Goal: Task Accomplishment & Management: Manage account settings

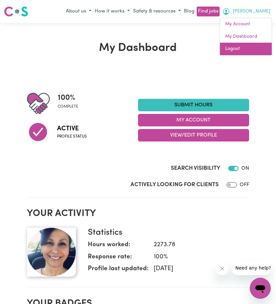
click at [235, 48] on link "Logout" at bounding box center [246, 49] width 52 height 12
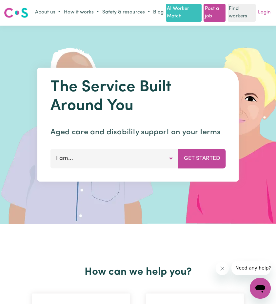
click at [267, 18] on link "Login" at bounding box center [264, 13] width 15 height 10
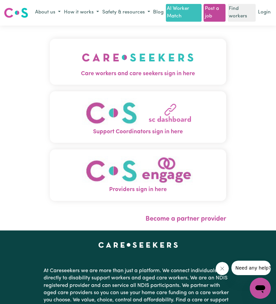
click at [82, 65] on img "Care workers and care seekers sign in here" at bounding box center [138, 57] width 112 height 24
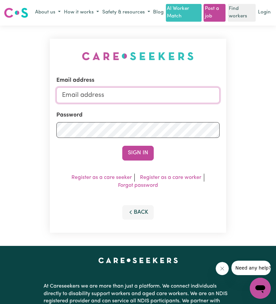
click at [92, 100] on input "Email address" at bounding box center [137, 95] width 163 height 16
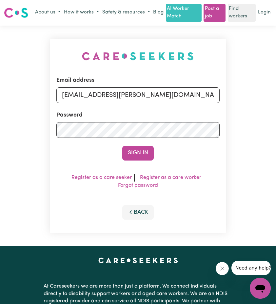
drag, startPoint x: 95, startPoint y: 106, endPoint x: 205, endPoint y: 110, distance: 110.0
click at [205, 103] on input "[EMAIL_ADDRESS][PERSON_NAME][DOMAIN_NAME]" at bounding box center [137, 95] width 163 height 16
type input "[EMAIL_ADDRESS][DOMAIN_NAME]"
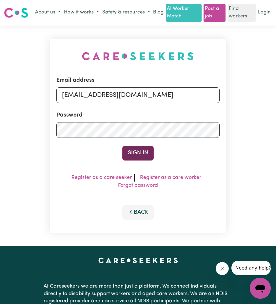
click at [149, 160] on button "Sign In" at bounding box center [138, 153] width 32 height 14
